Goal: Find specific page/section: Find specific page/section

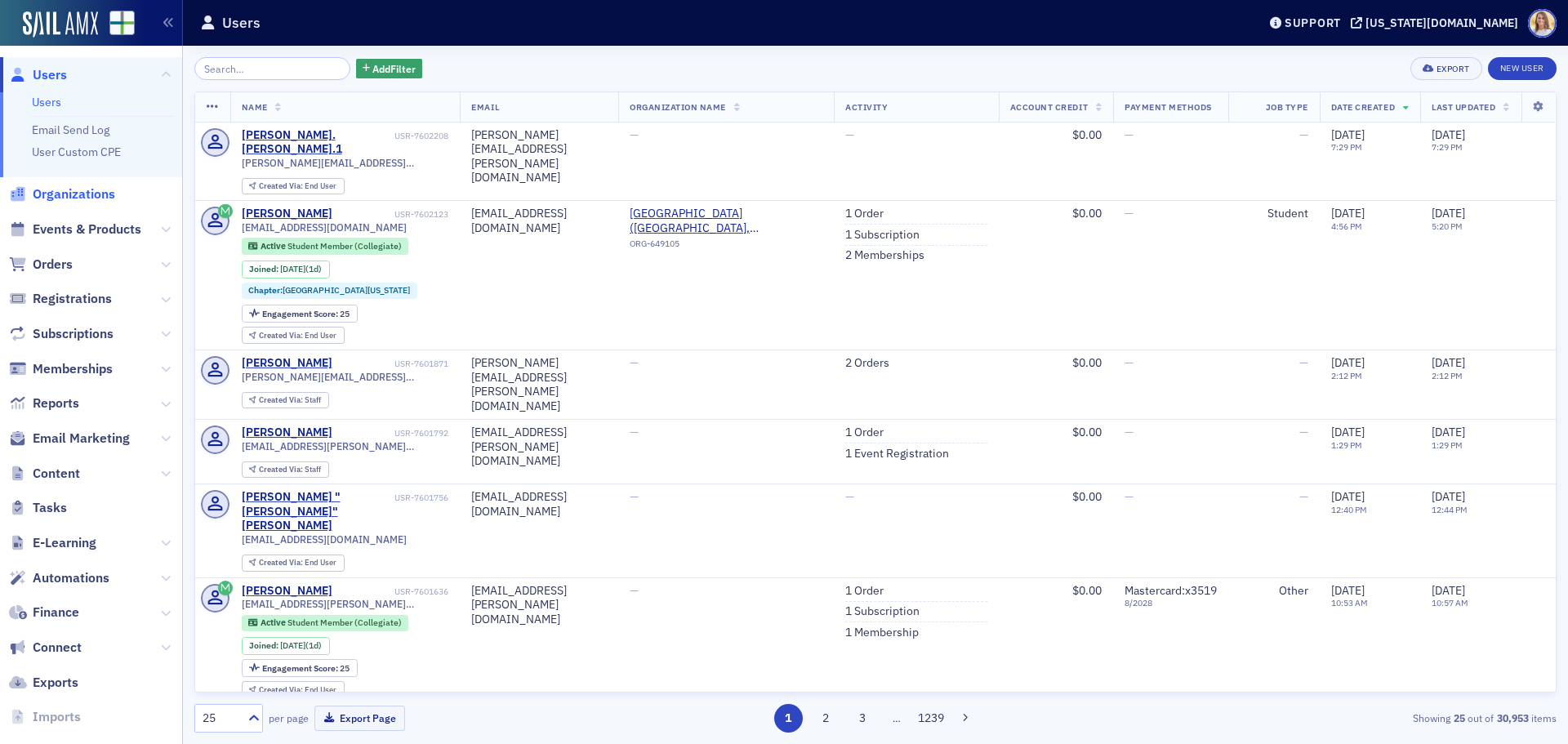
click at [77, 196] on span "Organizations" at bounding box center [74, 194] width 82 height 18
click at [245, 71] on input "search" at bounding box center [273, 68] width 156 height 23
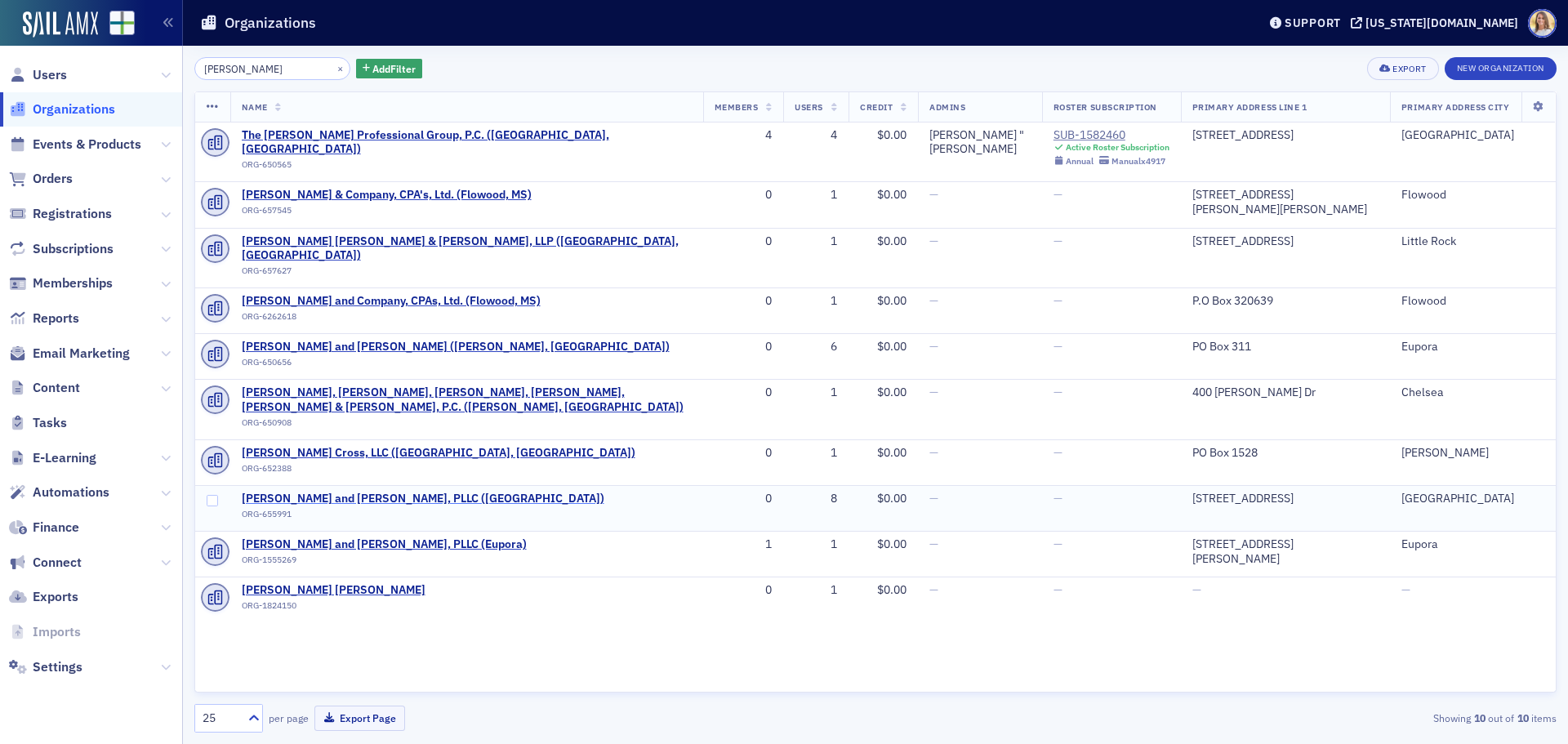
type input "watkins"
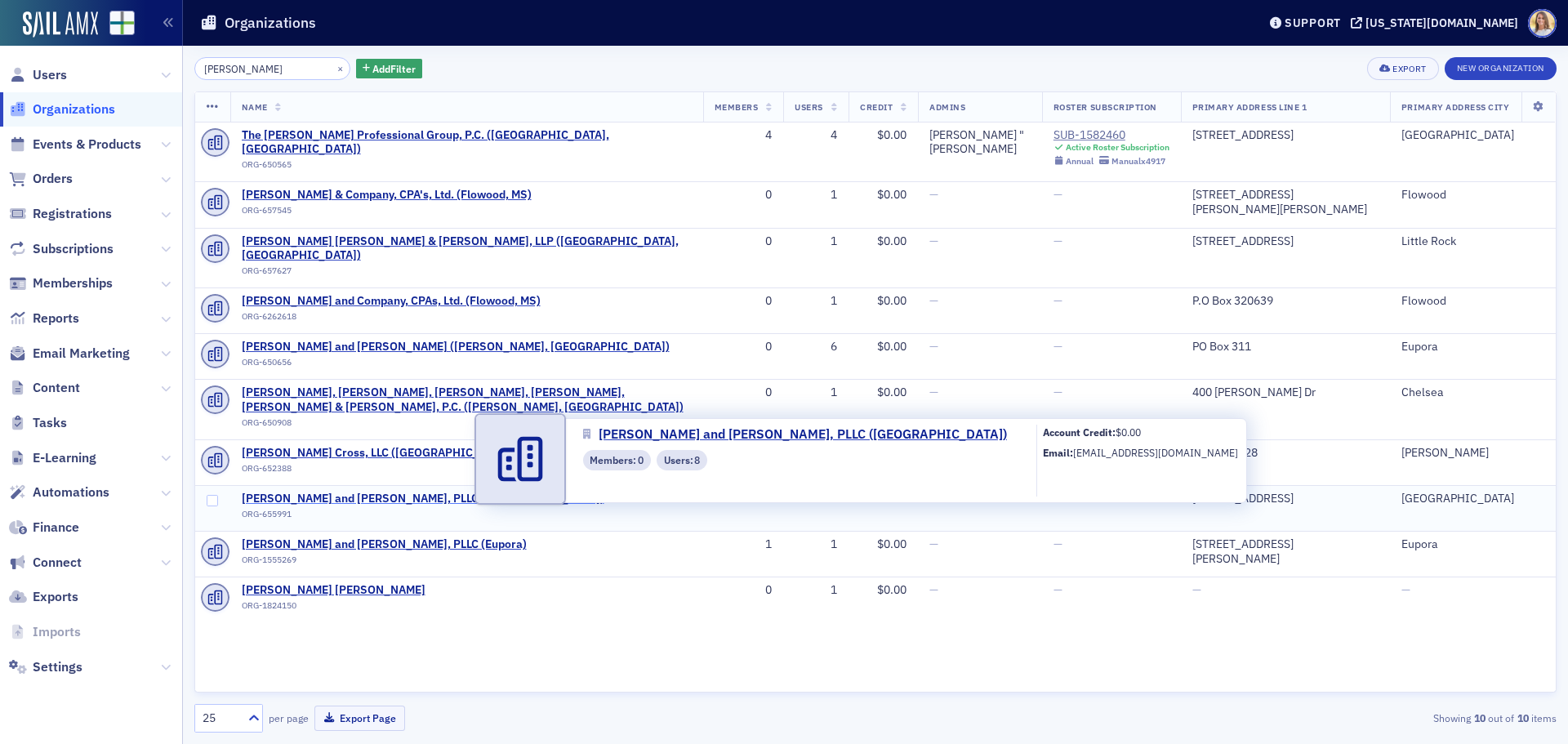
click at [374, 492] on span "[PERSON_NAME] and [PERSON_NAME], PLLC ([GEOGRAPHIC_DATA])" at bounding box center [423, 499] width 363 height 15
select select "US"
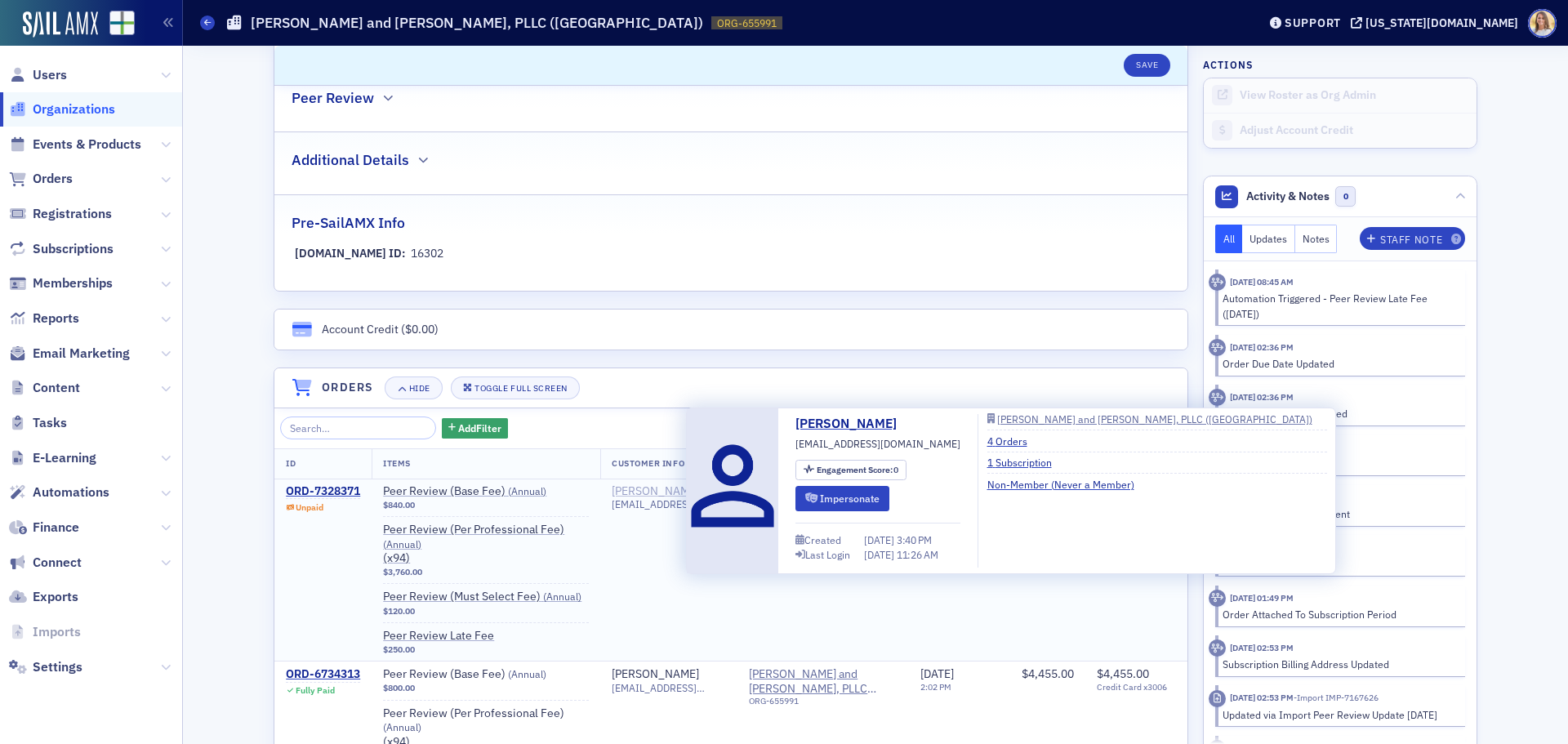
scroll to position [814, 0]
click at [659, 489] on div "[PERSON_NAME]" at bounding box center [656, 491] width 88 height 15
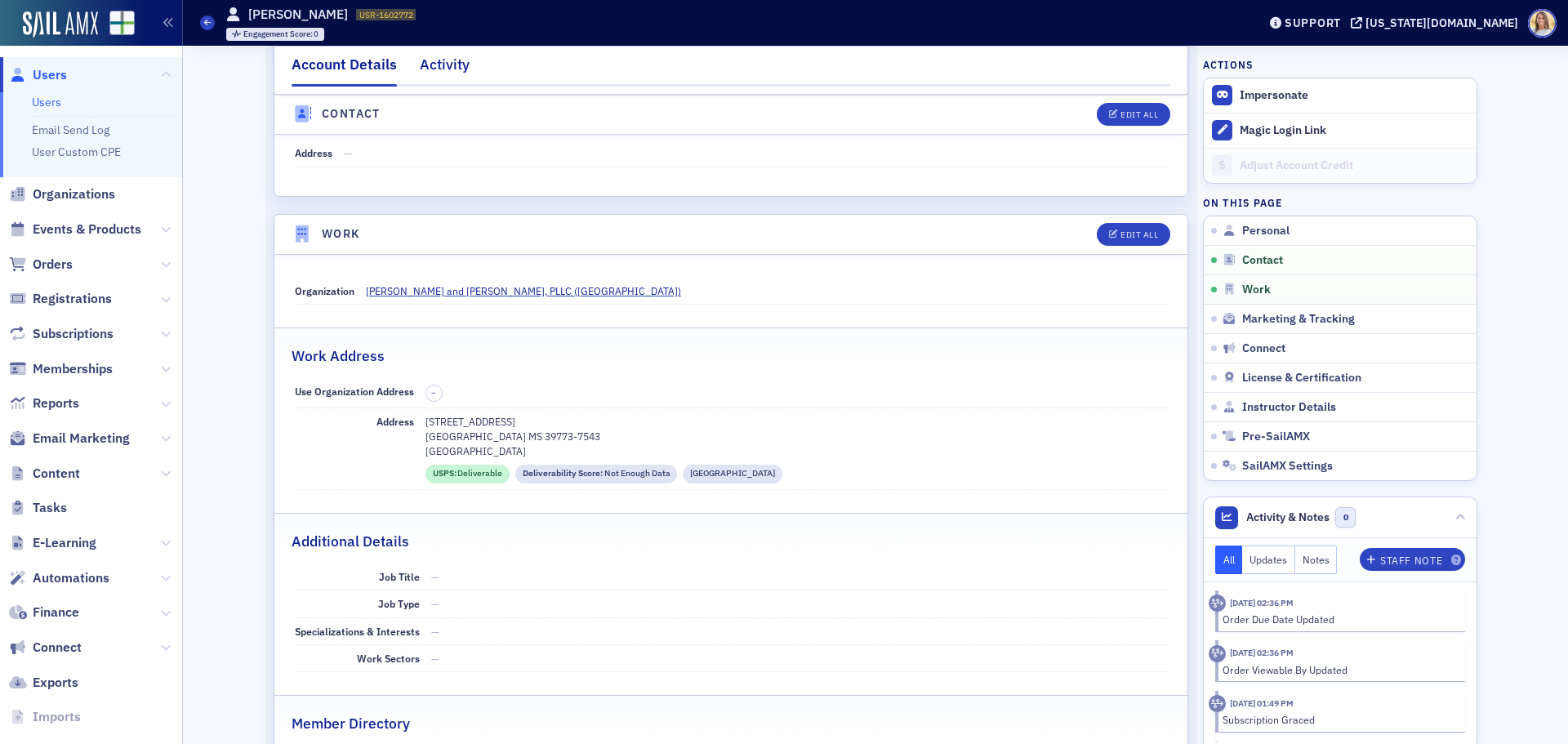
click at [454, 71] on div "Activity" at bounding box center [444, 68] width 50 height 30
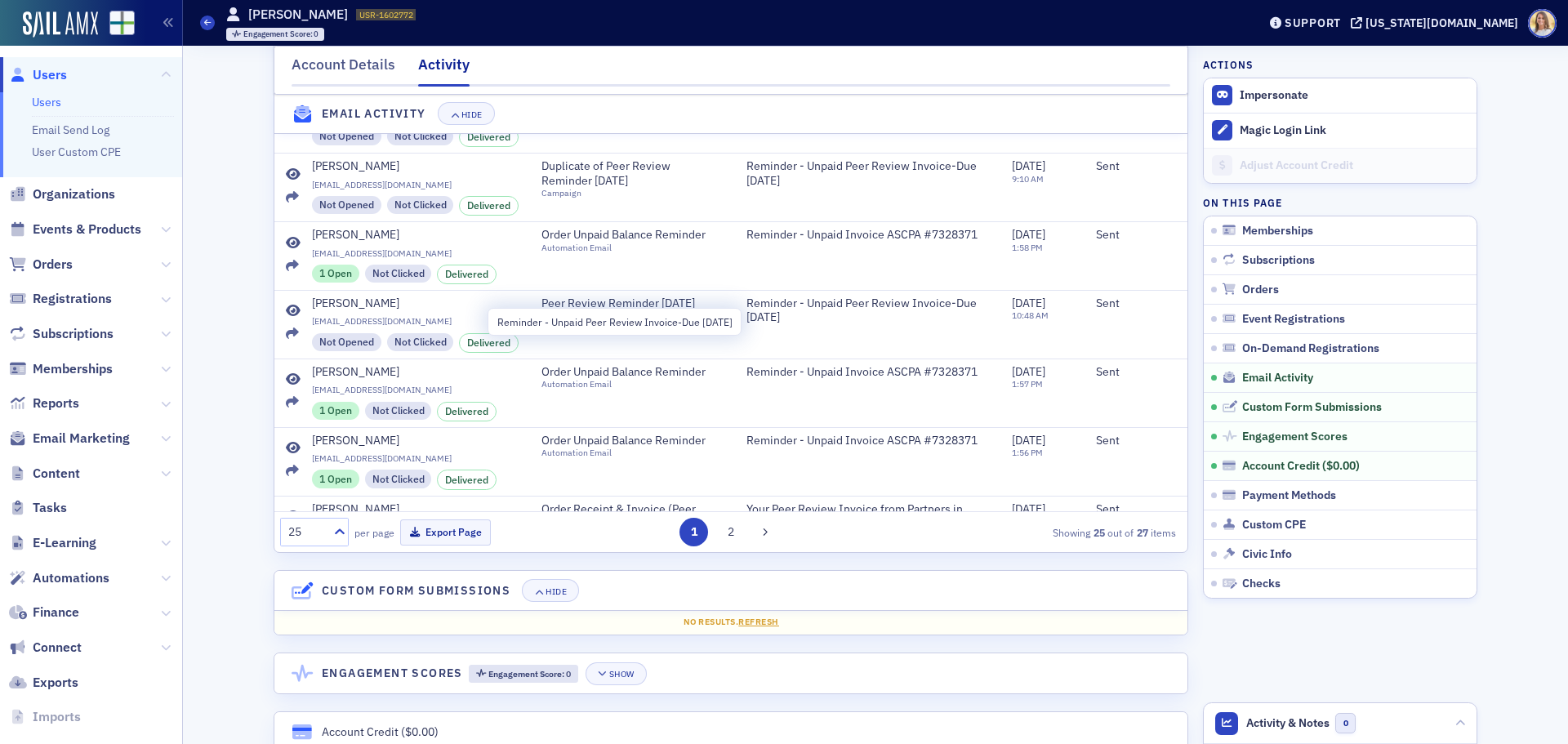
scroll to position [1307, 0]
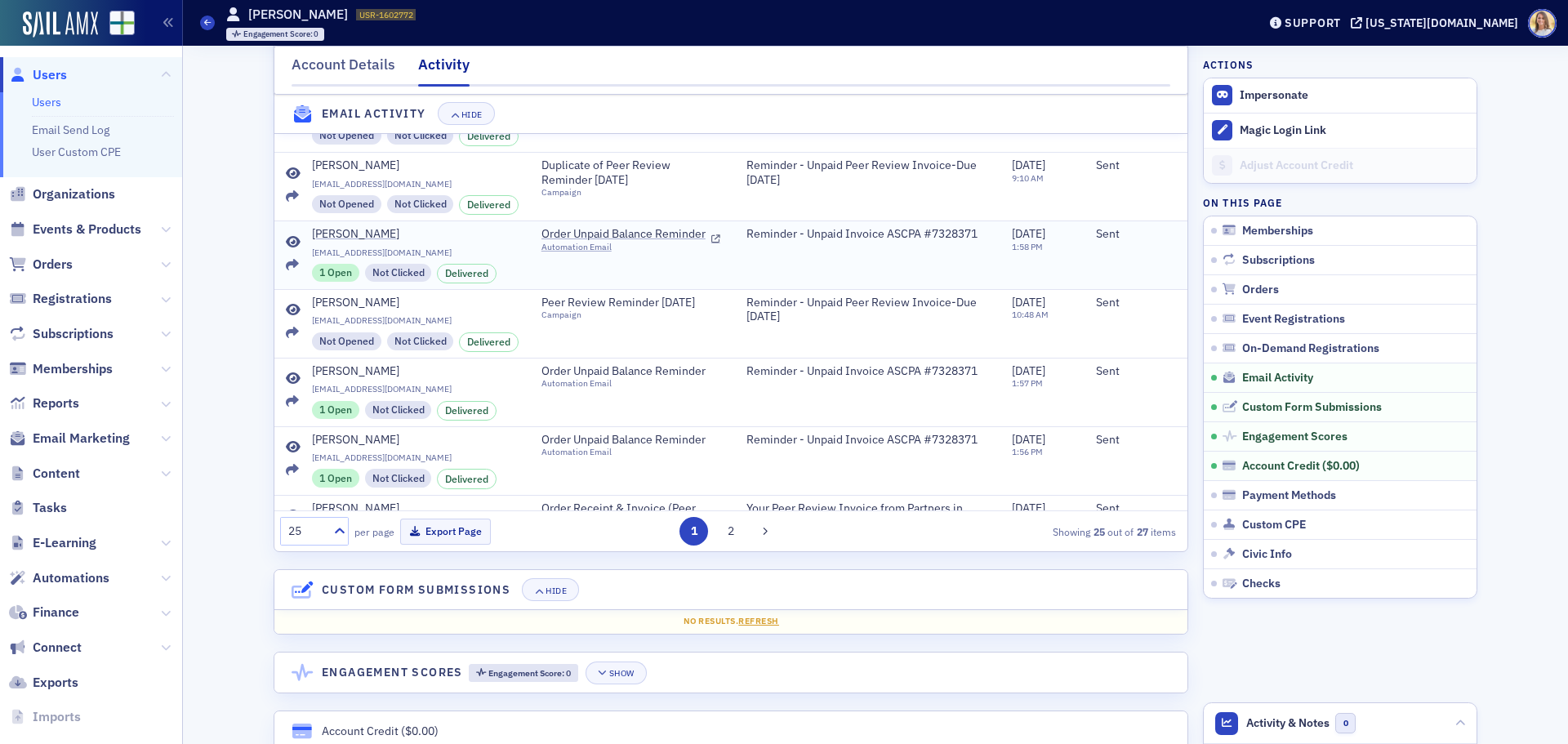
click at [287, 249] on icon at bounding box center [293, 242] width 15 height 13
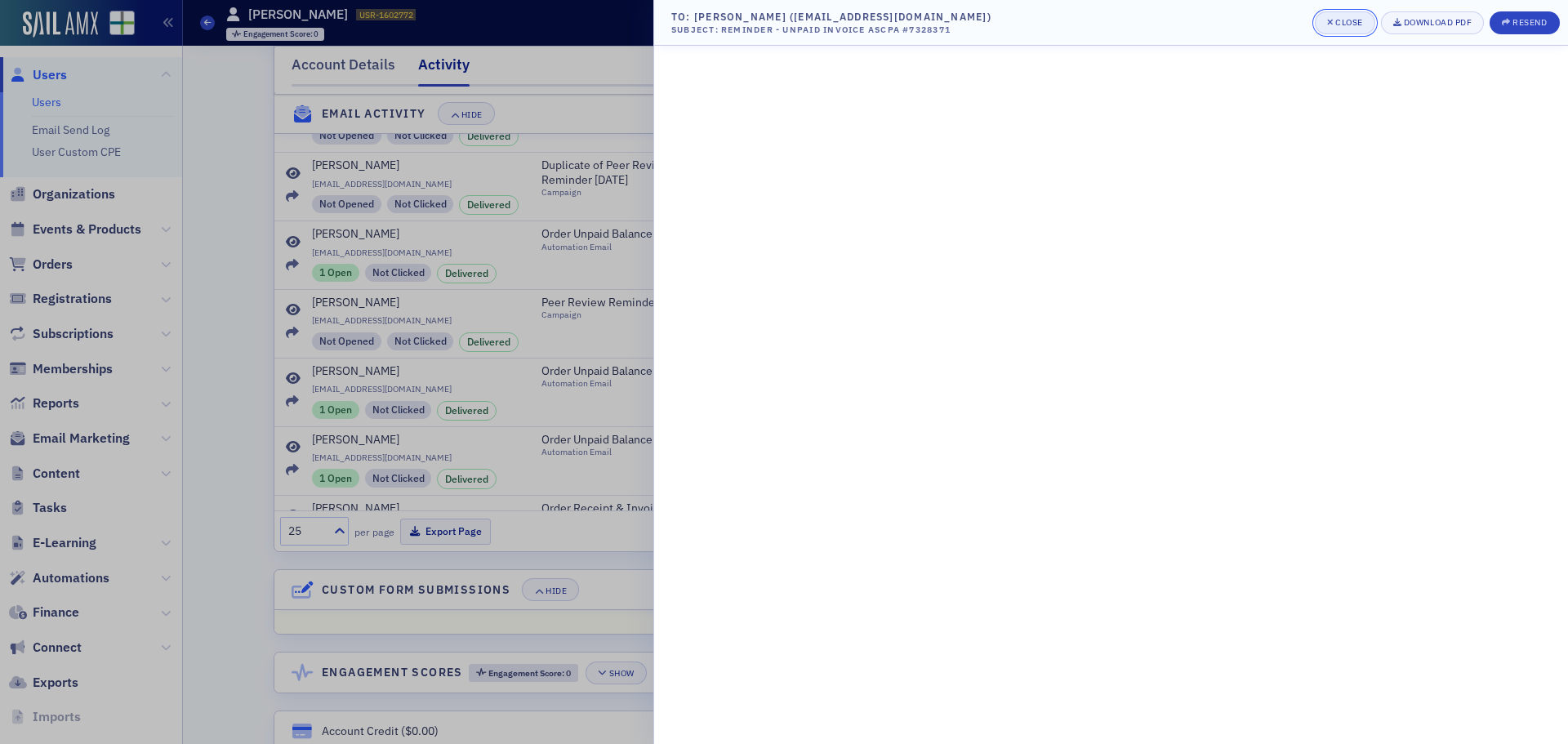
click at [1334, 11] on button "Close" at bounding box center [1345, 23] width 60 height 23
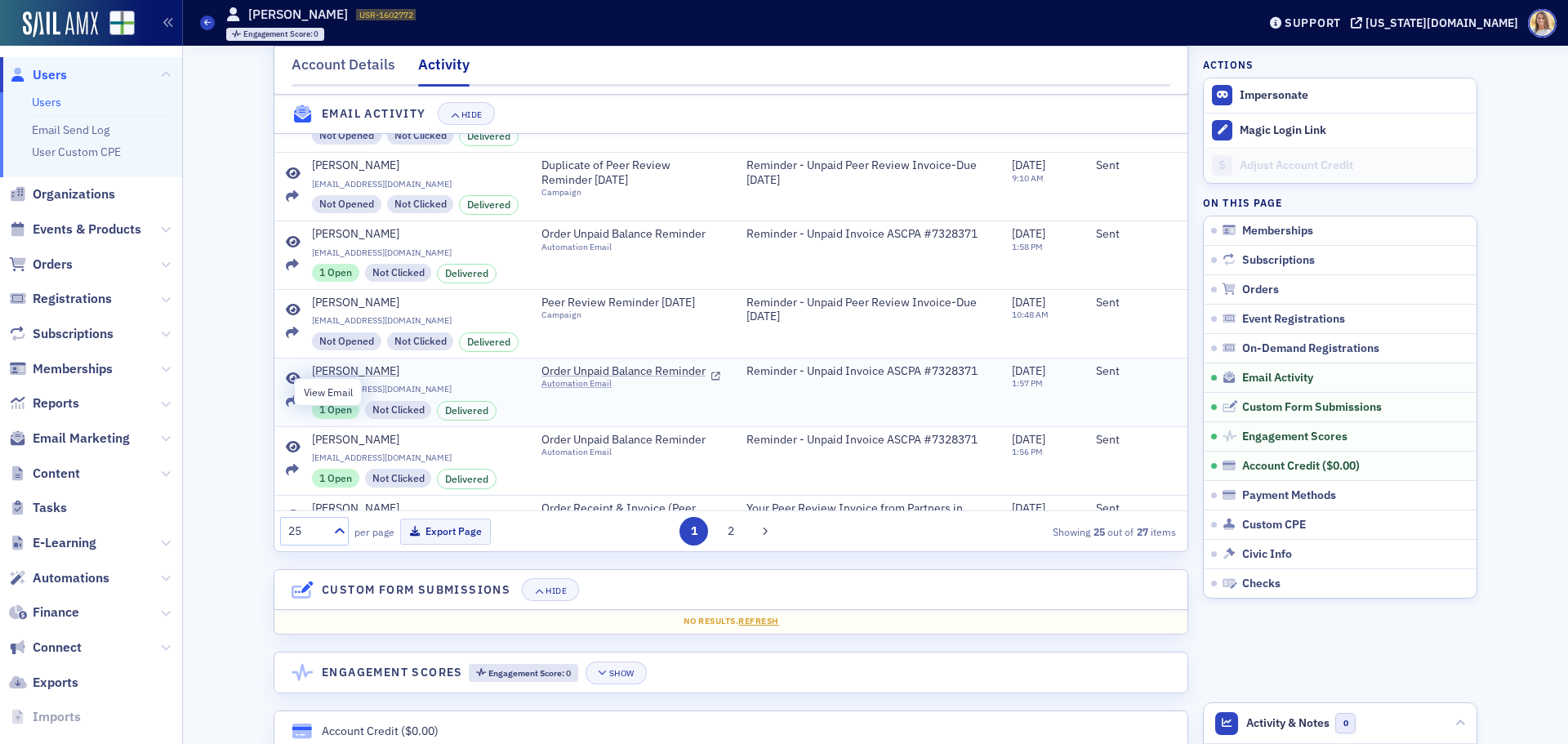
click at [291, 386] on icon at bounding box center [293, 379] width 15 height 13
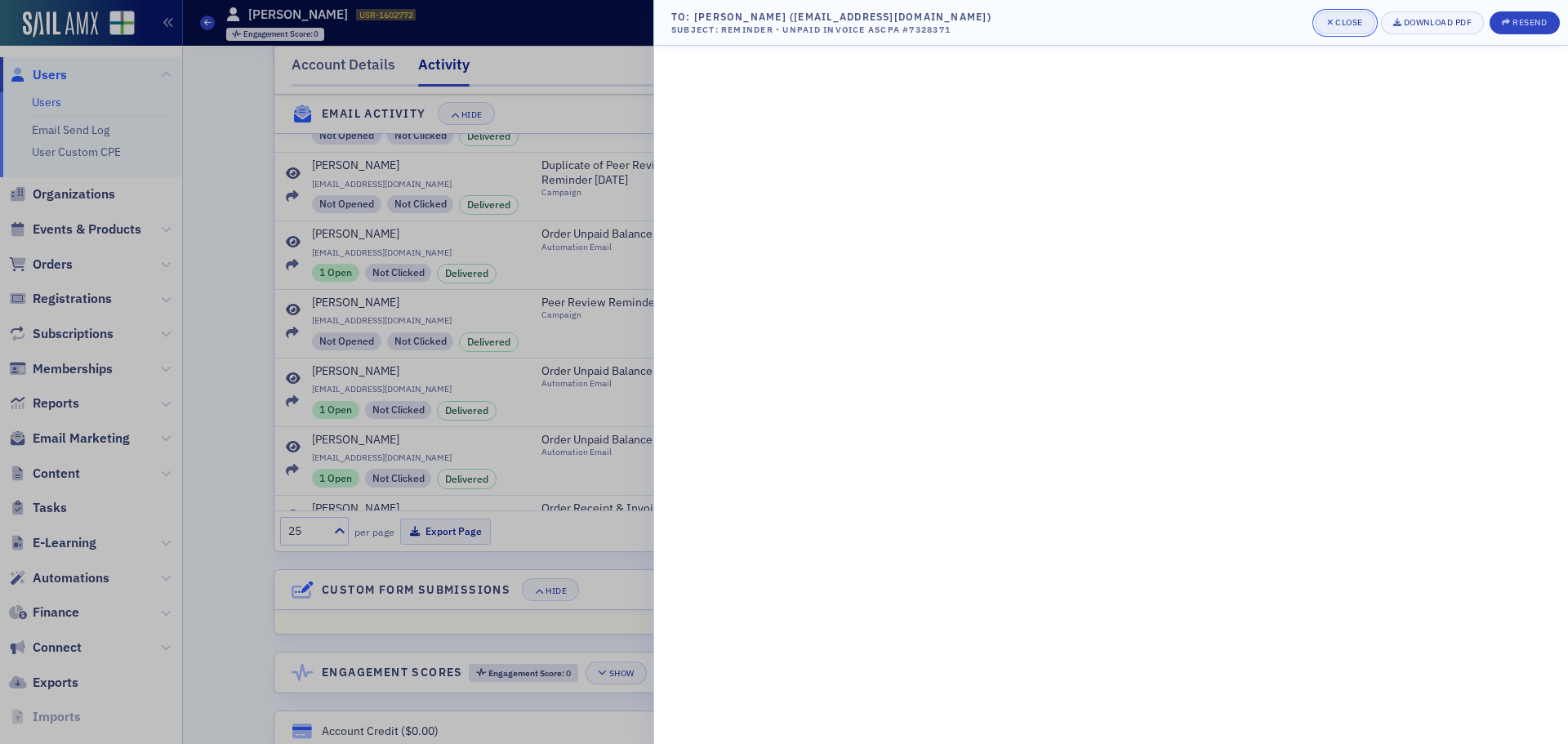
click at [1343, 24] on div "Close" at bounding box center [1349, 22] width 28 height 9
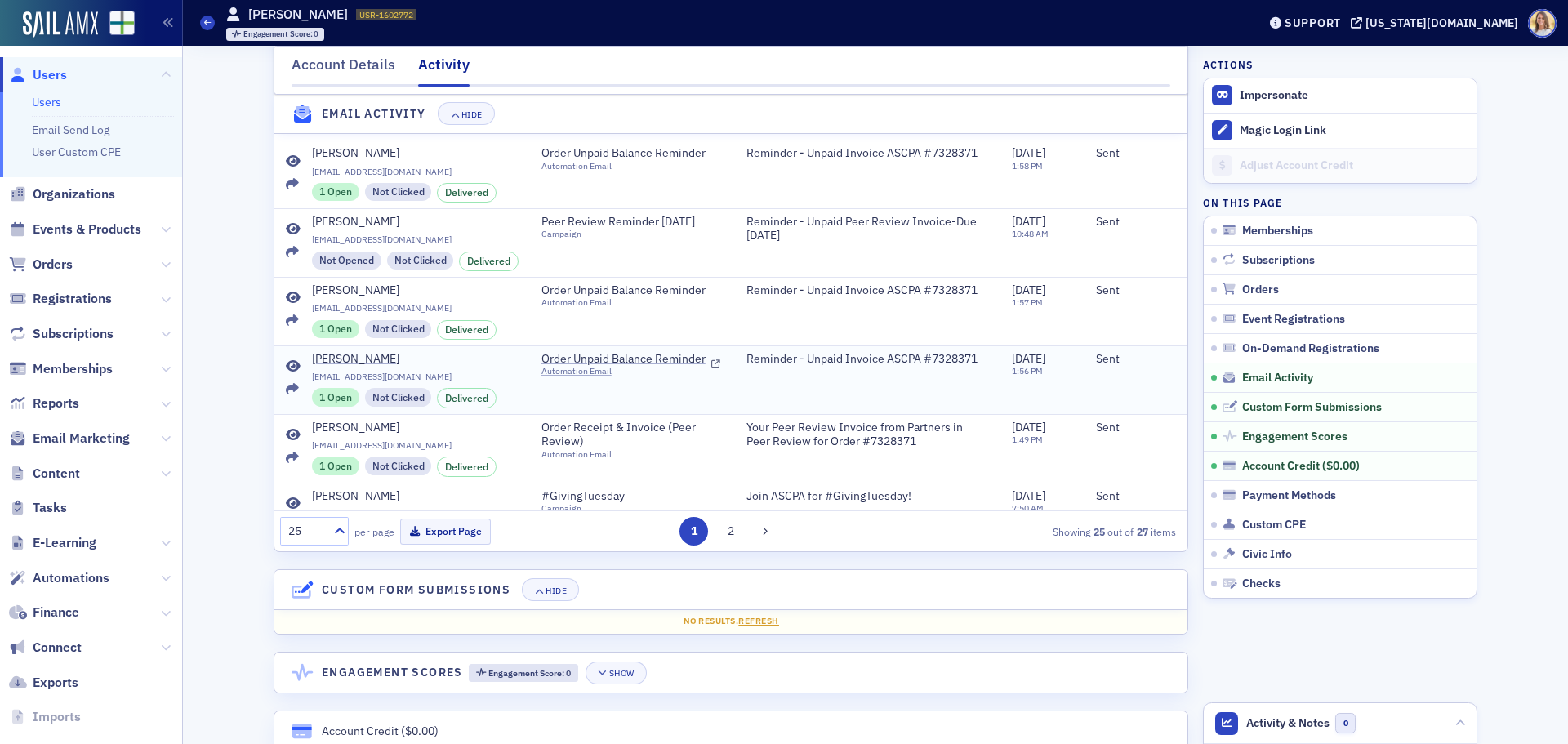
scroll to position [81, 0]
click at [288, 372] on icon at bounding box center [293, 365] width 15 height 13
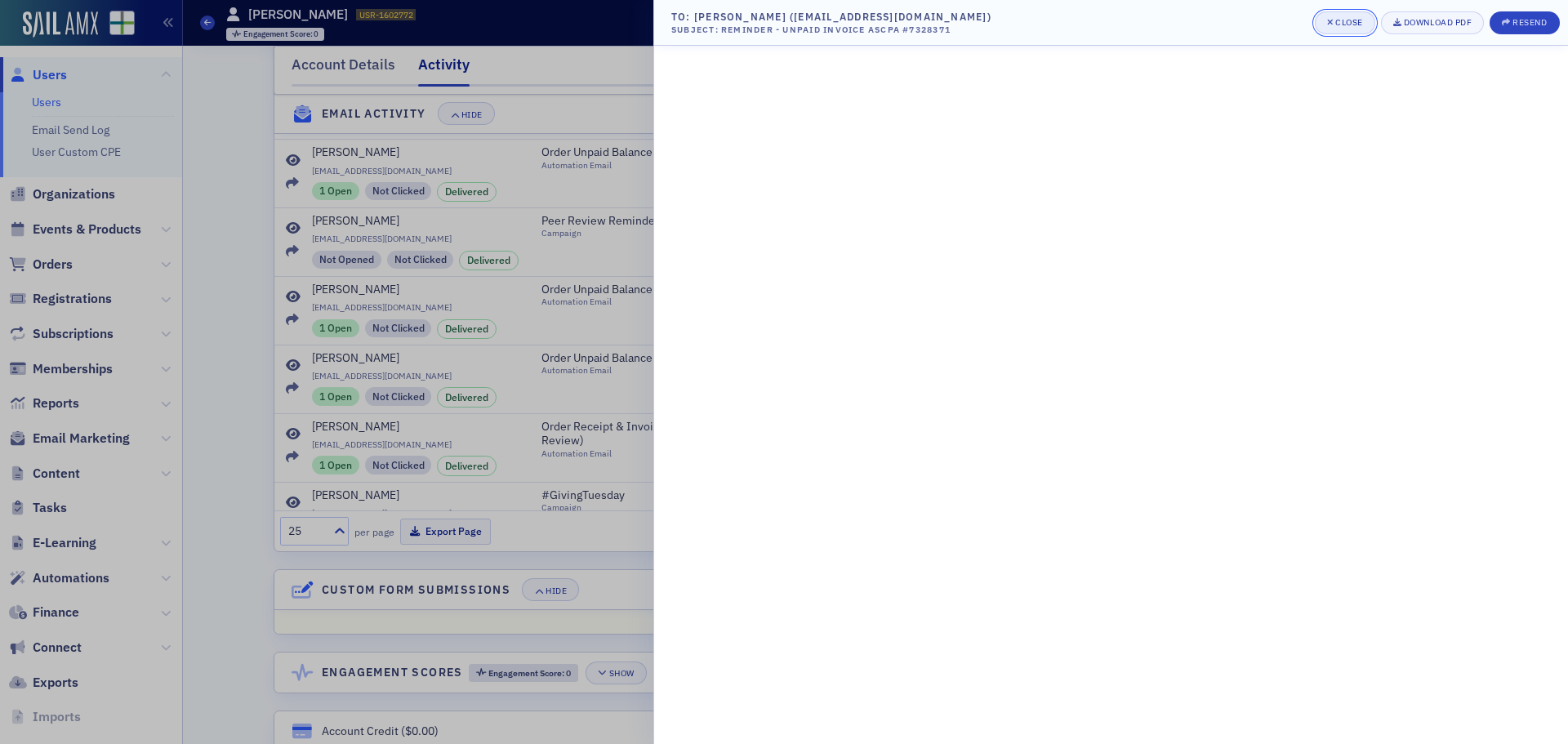
click at [1335, 21] on div "Close" at bounding box center [1349, 22] width 28 height 9
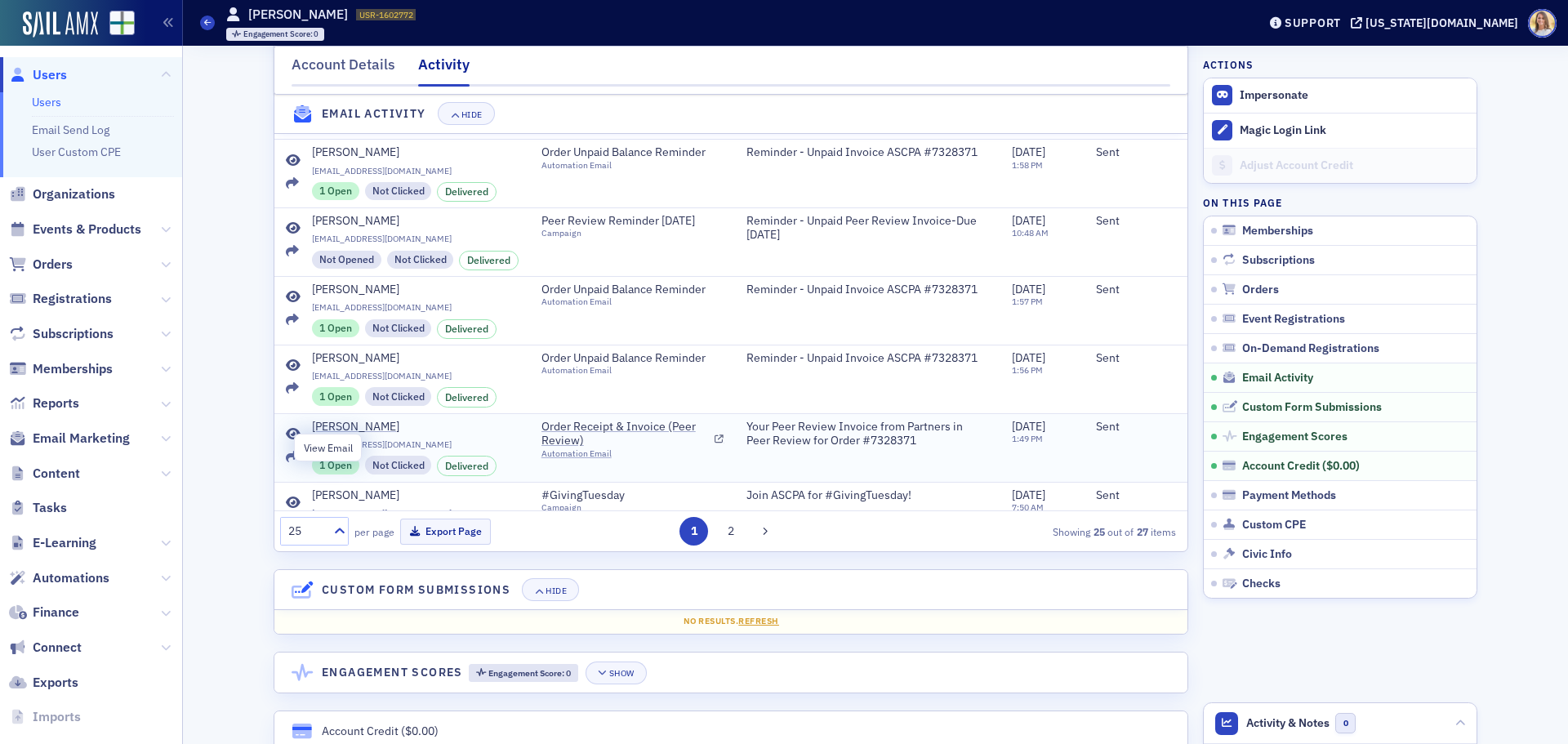
click at [286, 441] on icon at bounding box center [293, 434] width 15 height 13
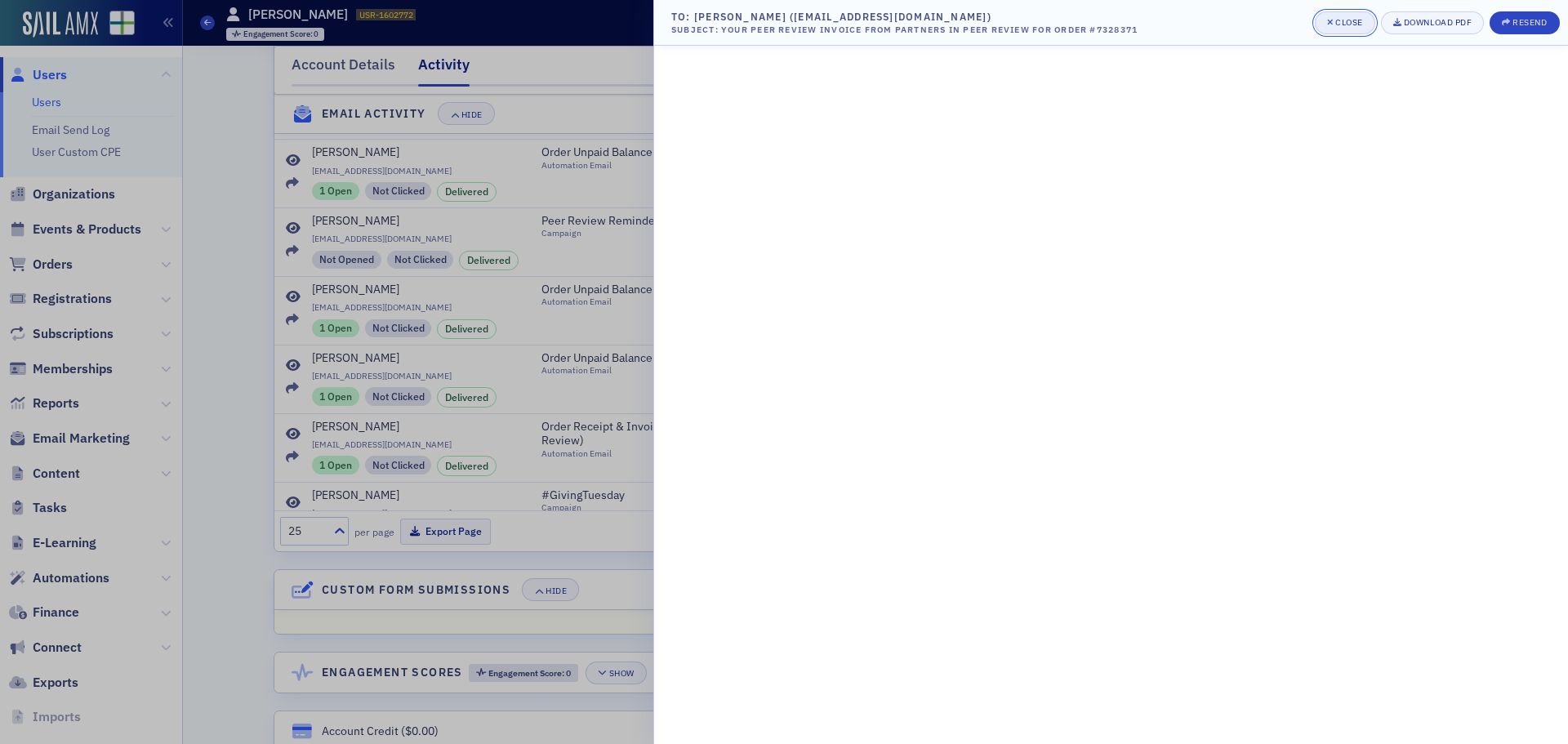
click at [1343, 15] on button "Close" at bounding box center [1345, 23] width 60 height 23
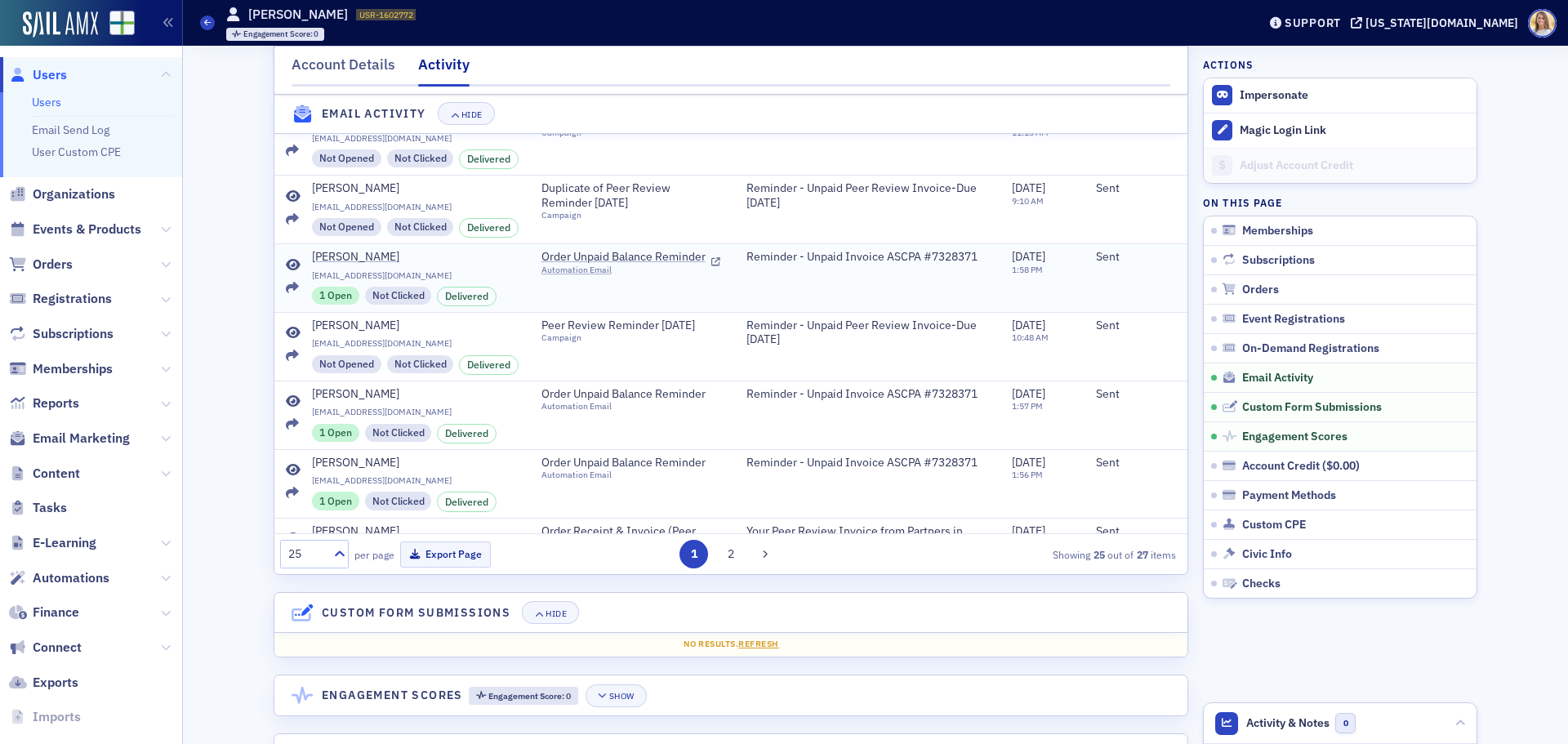
scroll to position [1275, 0]
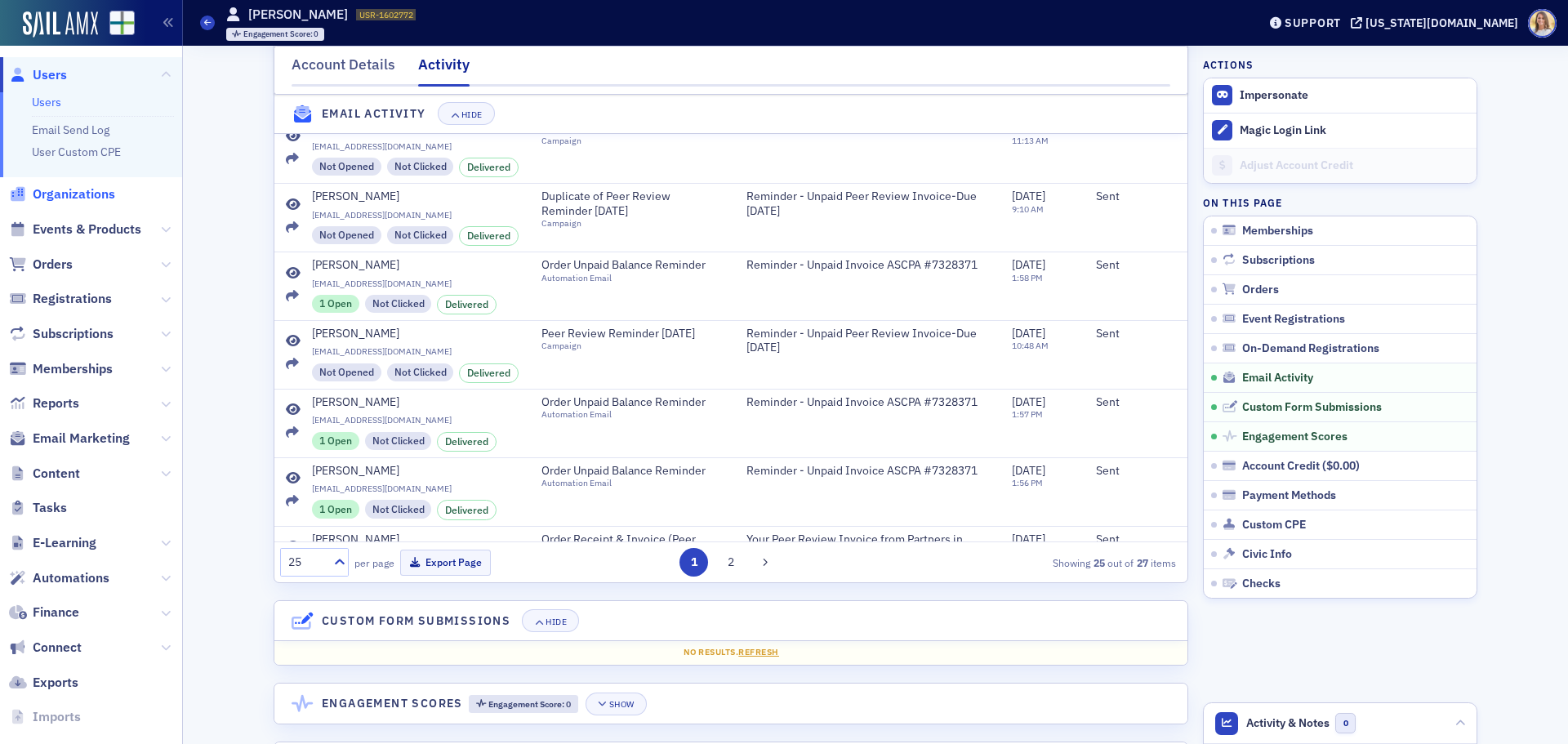
click at [71, 188] on span "Organizations" at bounding box center [74, 194] width 82 height 18
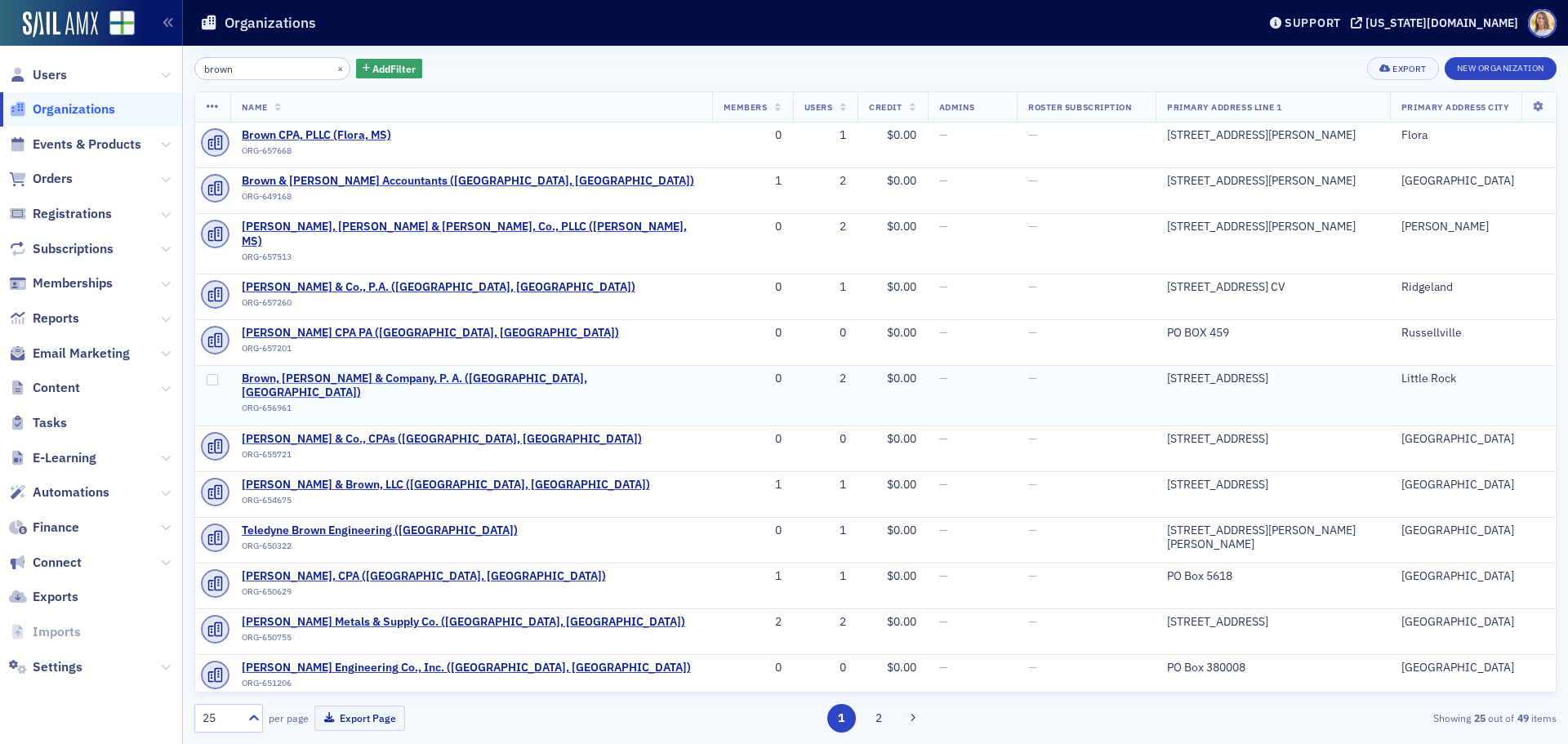
type input "brown"
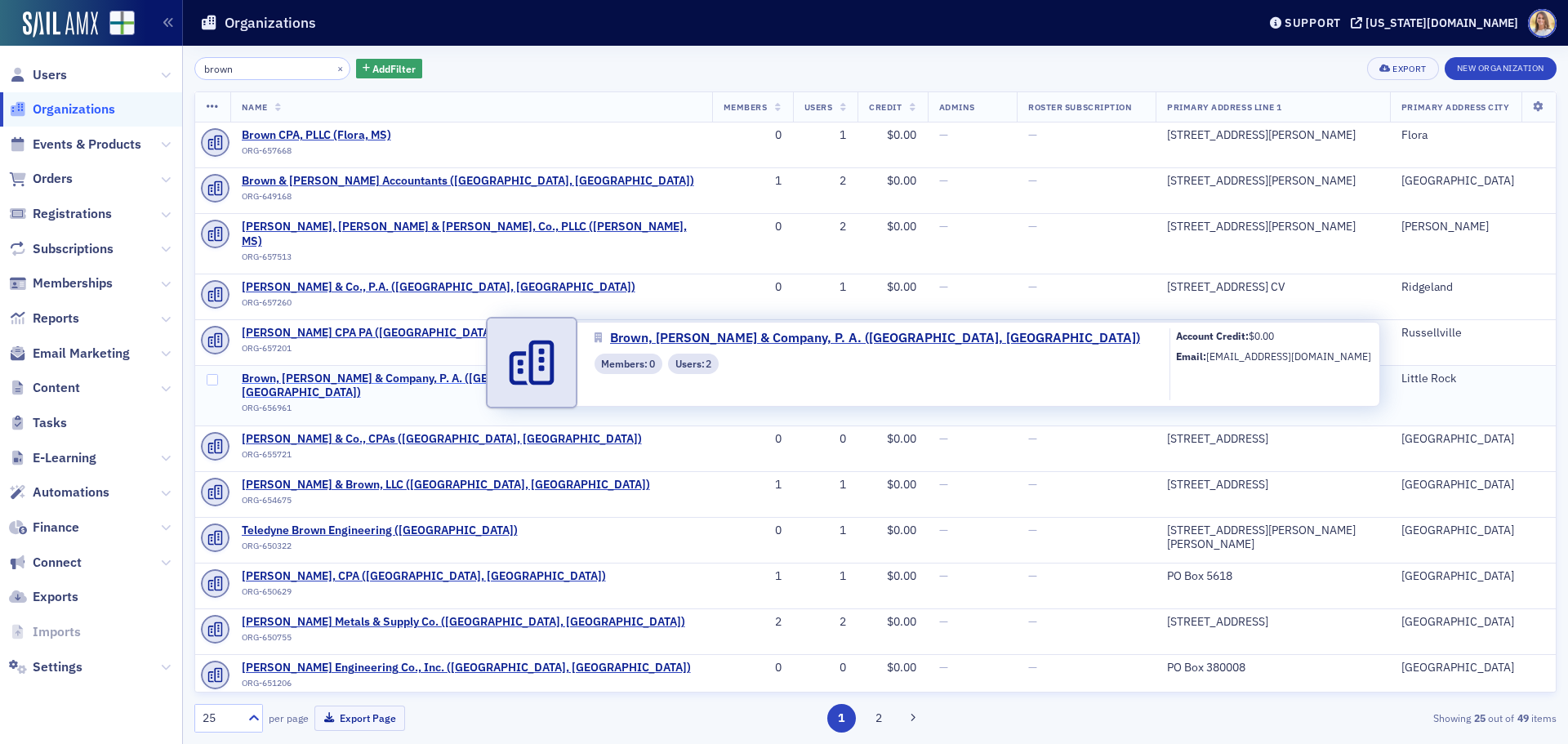
click at [377, 372] on span "Brown, [PERSON_NAME] & Company, P. A. ([GEOGRAPHIC_DATA], [GEOGRAPHIC_DATA])" at bounding box center [472, 386] width 459 height 29
select select "US"
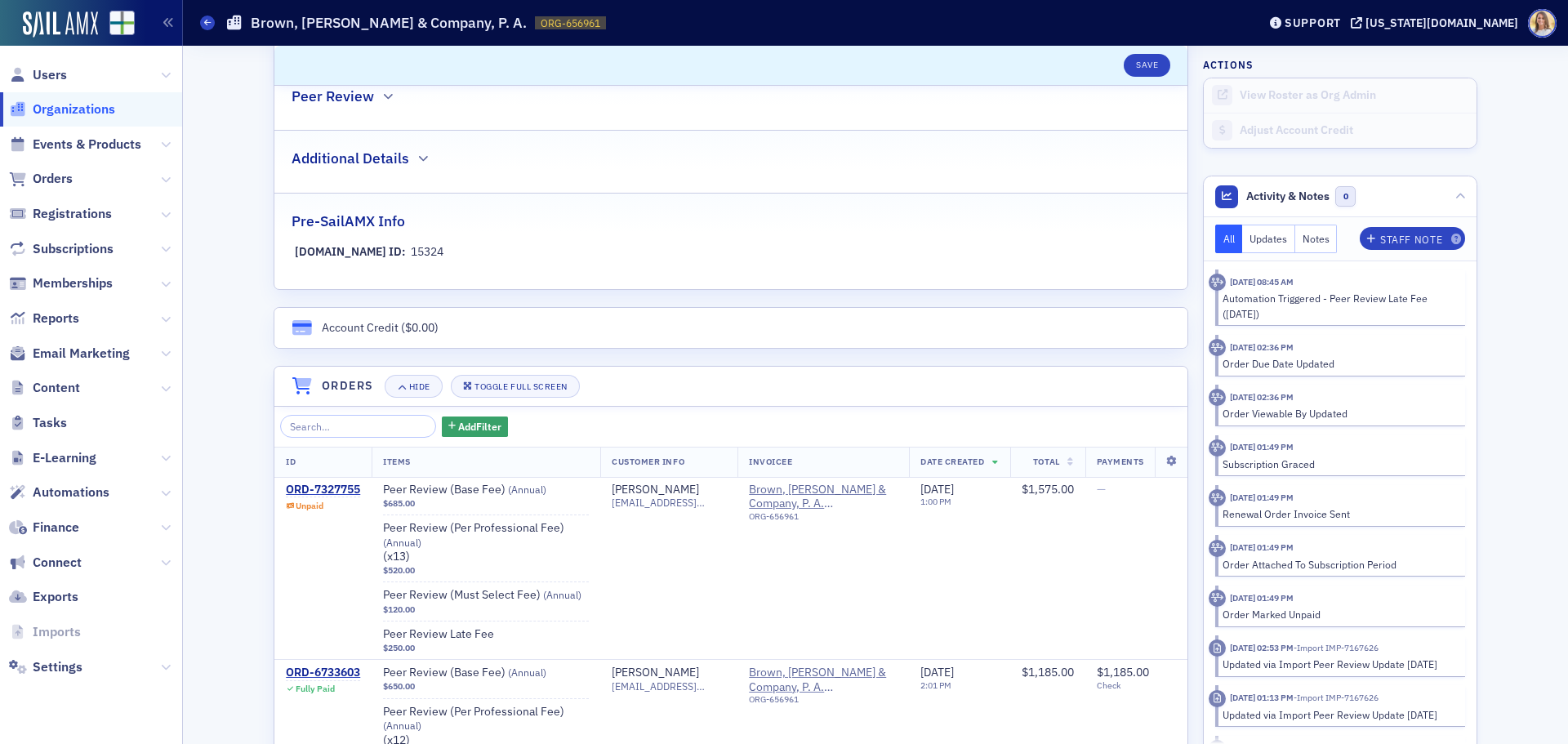
scroll to position [816, 0]
